Goal: Navigation & Orientation: Find specific page/section

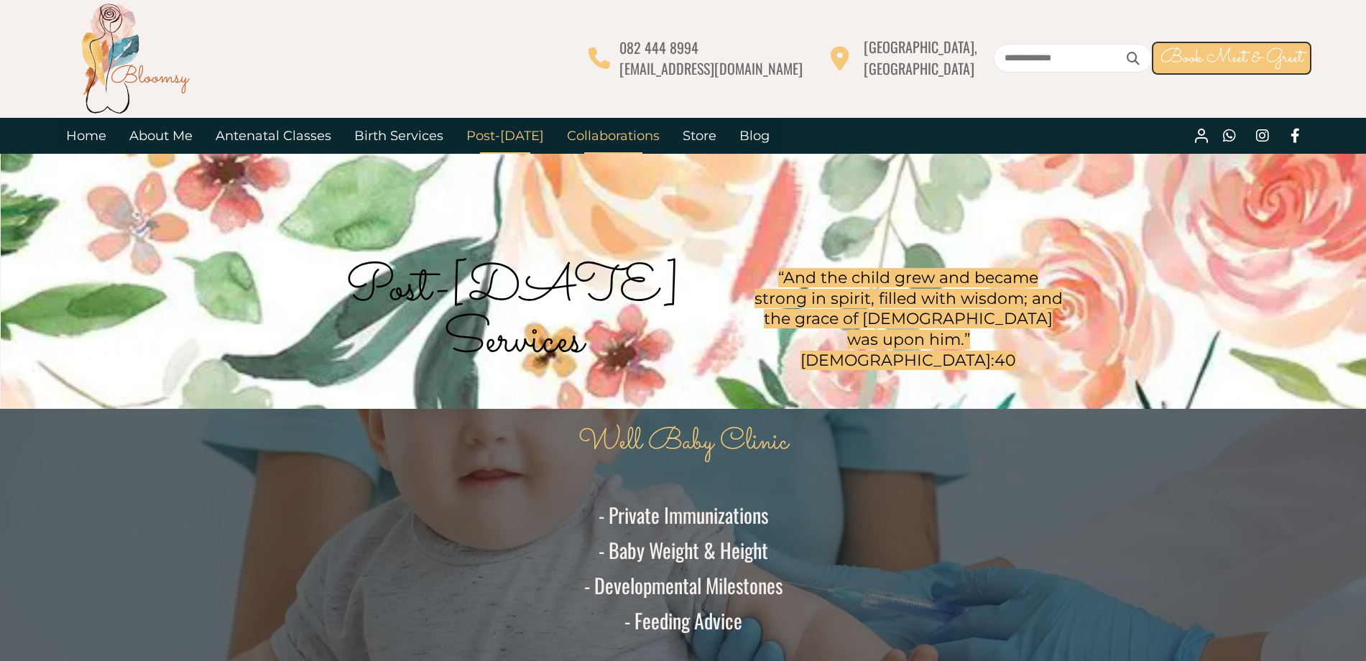
click at [592, 139] on link "Collaborations" at bounding box center [613, 136] width 116 height 36
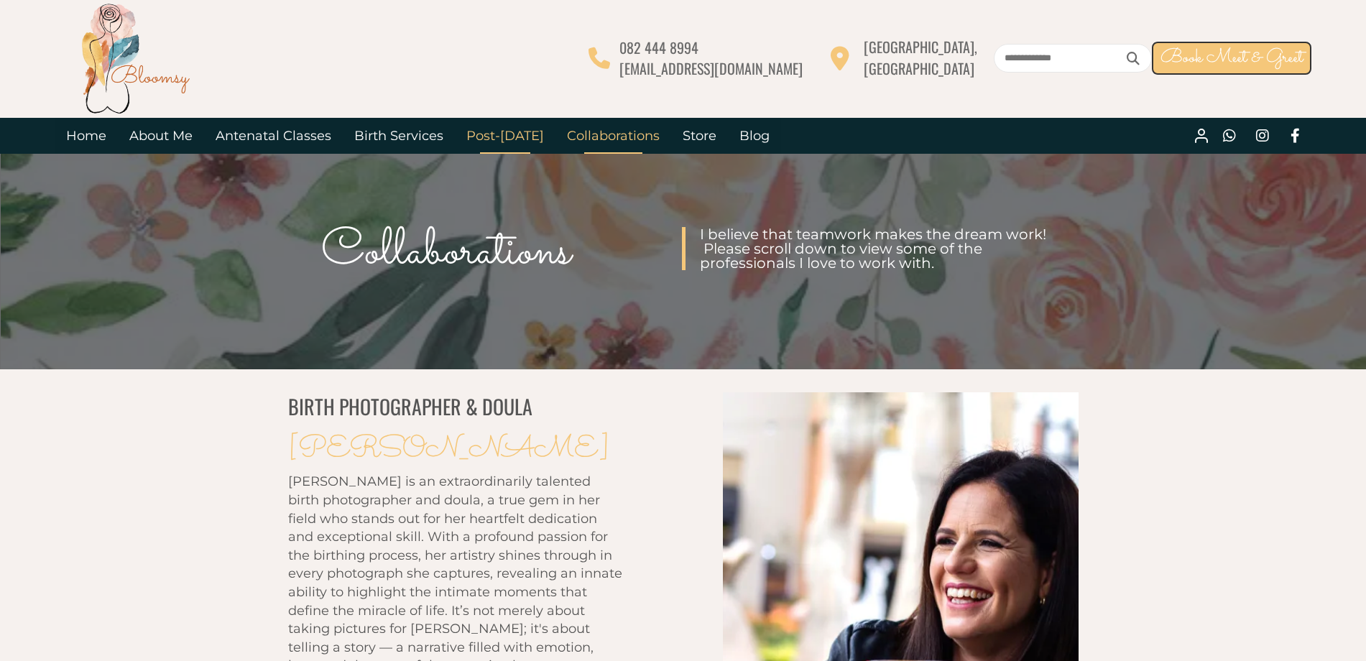
click at [485, 142] on link "Post-[DATE]" at bounding box center [505, 136] width 101 height 36
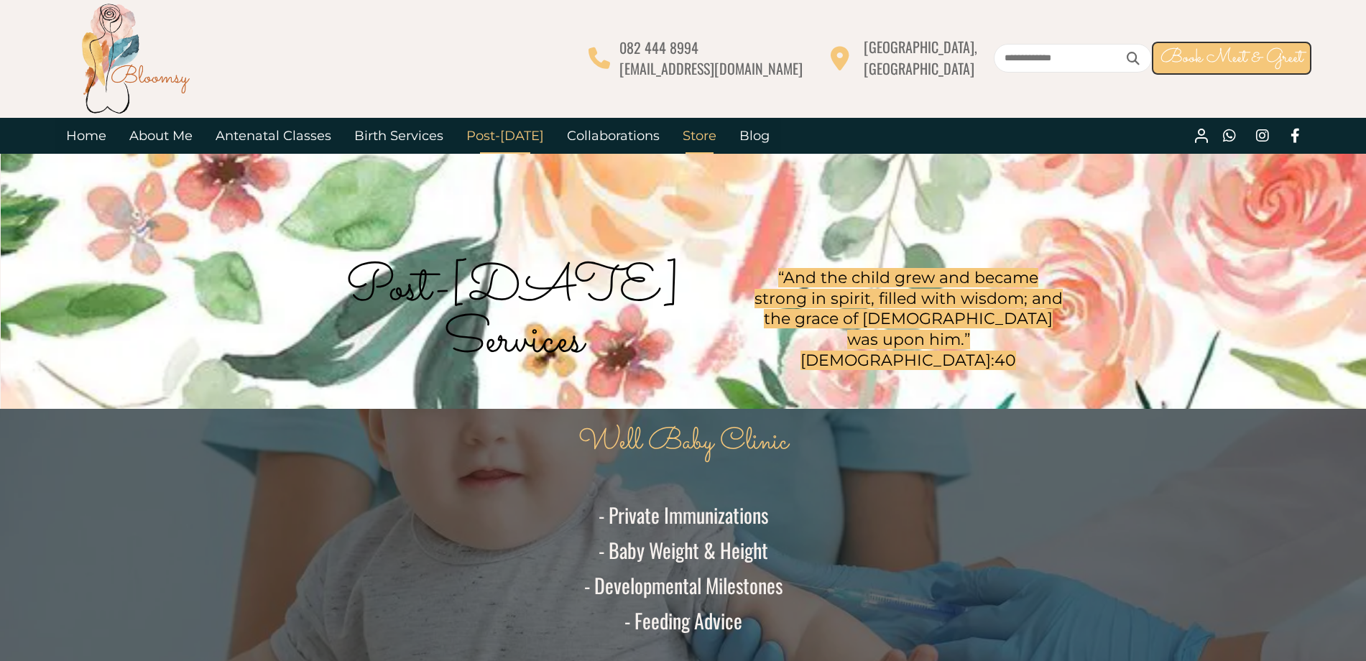
click at [687, 135] on link "Store" at bounding box center [699, 136] width 57 height 36
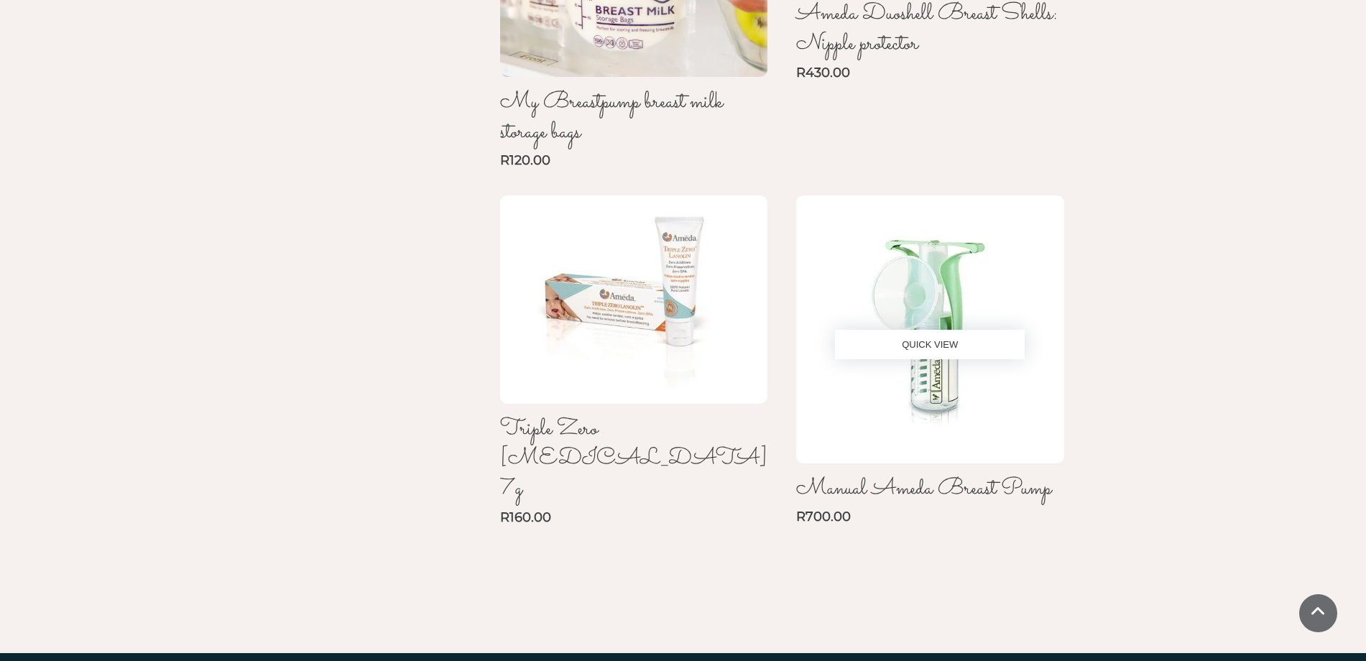
scroll to position [1180, 0]
